Goal: Book appointment/travel/reservation

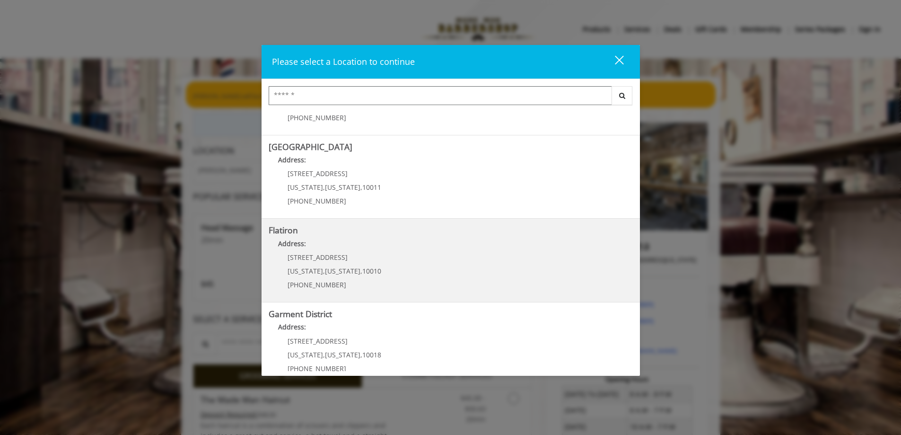
scroll to position [157, 0]
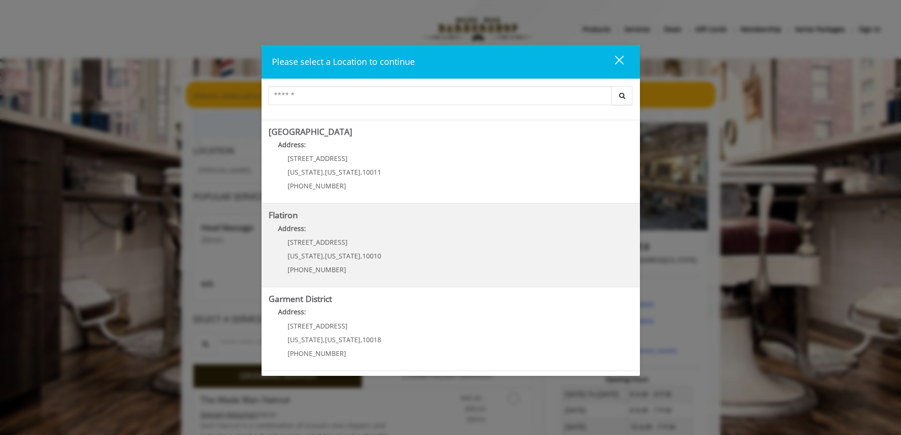
click at [367, 247] on div "10 E 23rd St New York , New York , 10010 (917) 475-1765" at bounding box center [327, 258] width 117 height 41
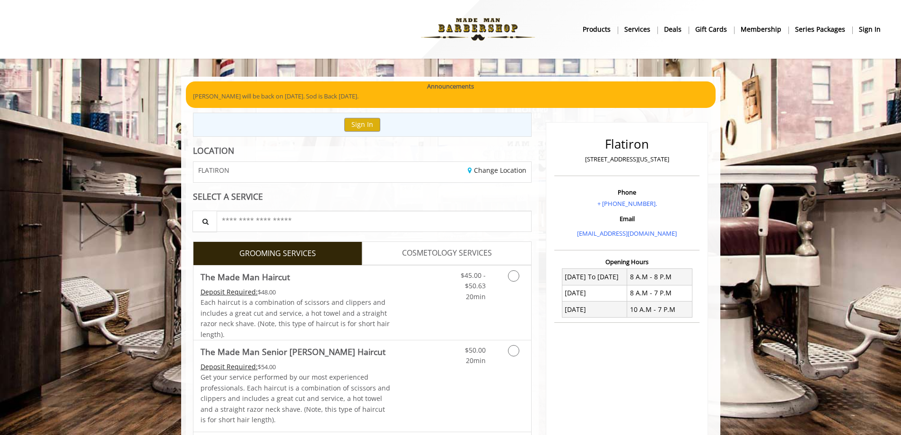
drag, startPoint x: 567, startPoint y: 273, endPoint x: 535, endPoint y: 134, distance: 142.9
click at [405, 306] on link "Discounted Price" at bounding box center [418, 302] width 56 height 74
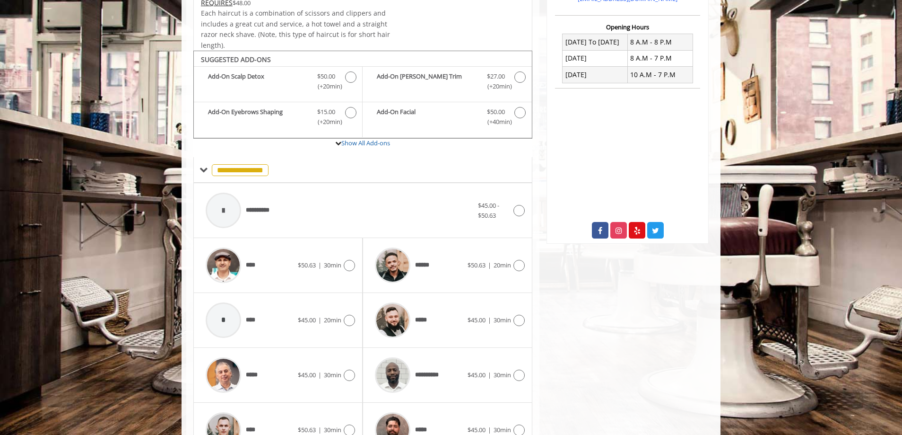
scroll to position [285, 0]
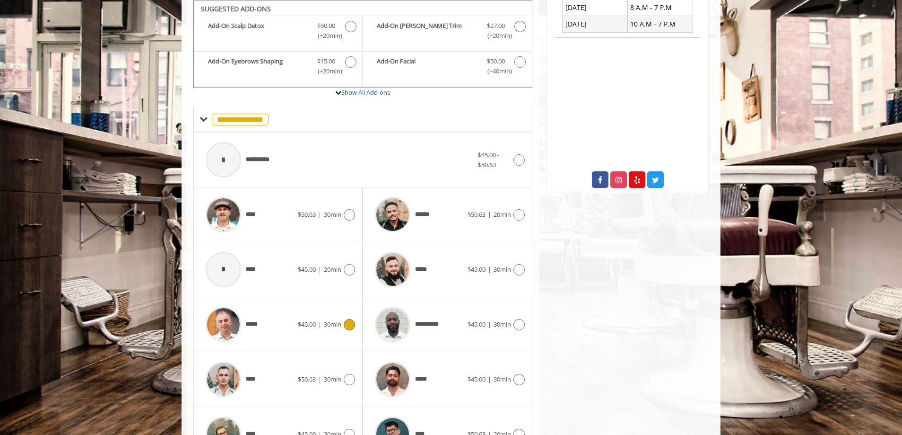
click at [320, 330] on div "$45.00 | 30min" at bounding box center [326, 324] width 57 height 11
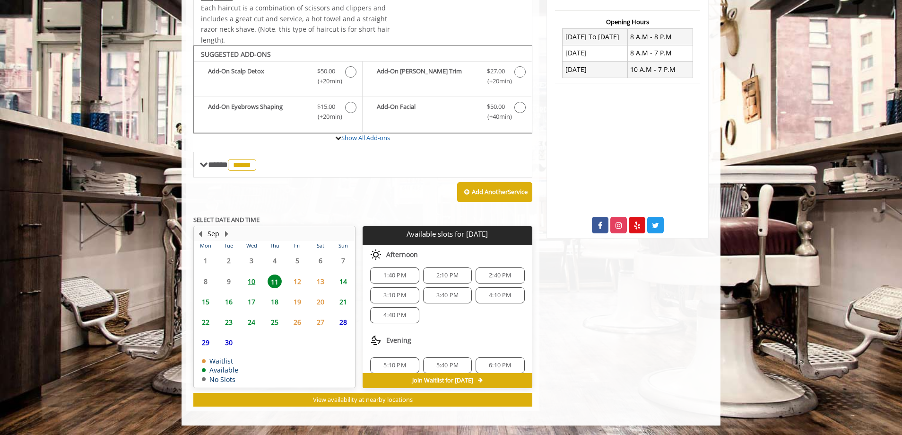
scroll to position [95, 0]
click at [489, 296] on span "4:10 PM" at bounding box center [500, 295] width 22 height 8
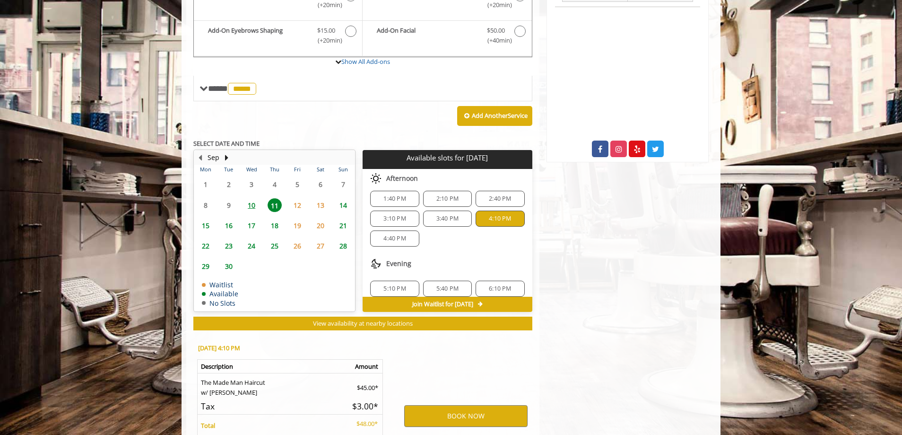
scroll to position [410, 0]
